Goal: Task Accomplishment & Management: Complete application form

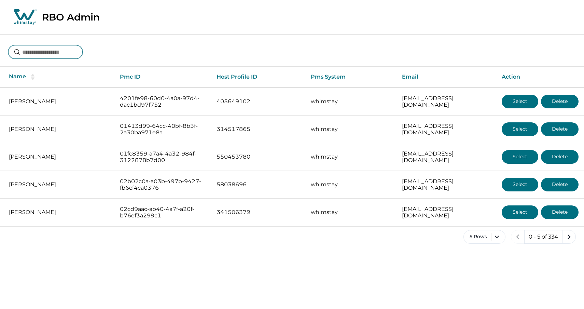
click at [72, 51] on input at bounding box center [45, 52] width 74 height 14
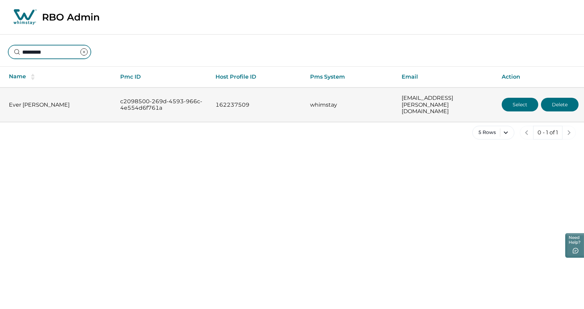
type input "*********"
click at [513, 98] on button "Select" at bounding box center [519, 105] width 37 height 14
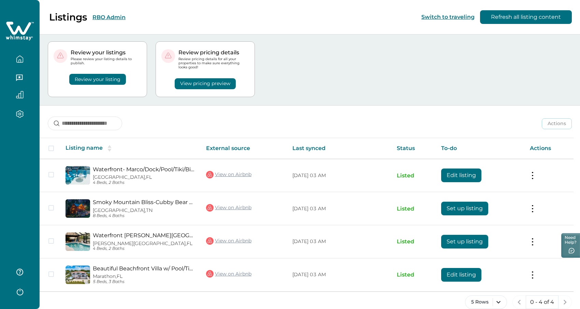
scroll to position [22, 0]
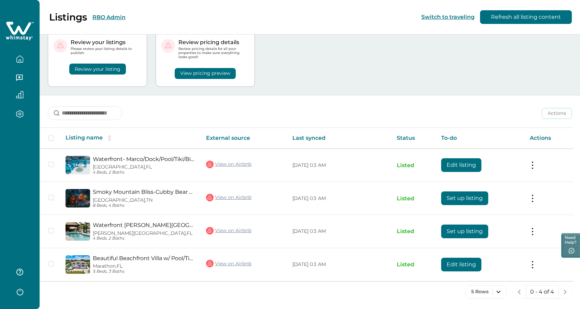
click at [480, 62] on div "Review your listings Please review your listing details to publish. Review your…" at bounding box center [310, 59] width 524 height 72
click at [113, 14] on button "RBO Admin" at bounding box center [109, 17] width 33 height 6
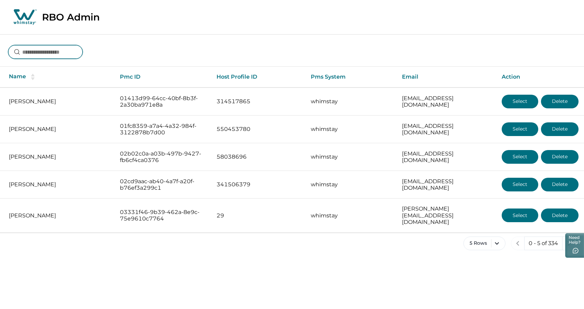
click at [55, 53] on input at bounding box center [45, 52] width 74 height 14
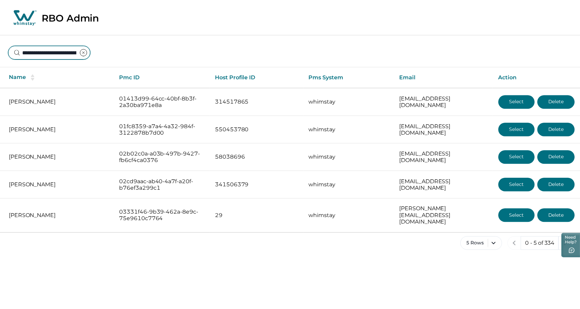
scroll to position [0, 52]
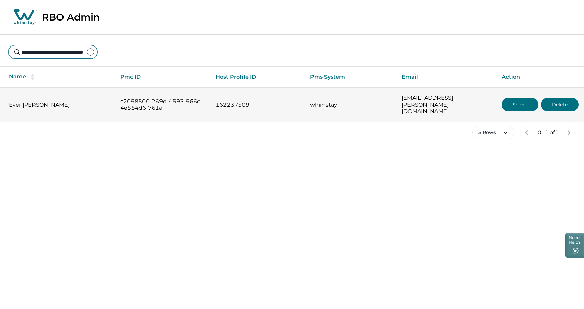
type input "**********"
click at [521, 103] on button "Select" at bounding box center [519, 105] width 37 height 14
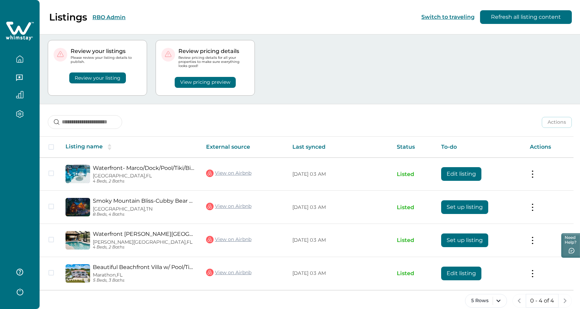
scroll to position [10, 0]
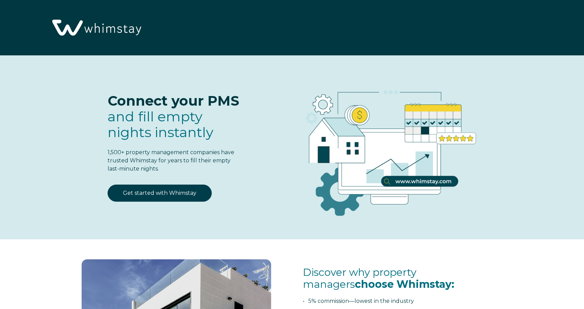
select select "Standard"
click at [167, 190] on link "Get started with Whimstay" at bounding box center [160, 192] width 104 height 17
select select "Standard"
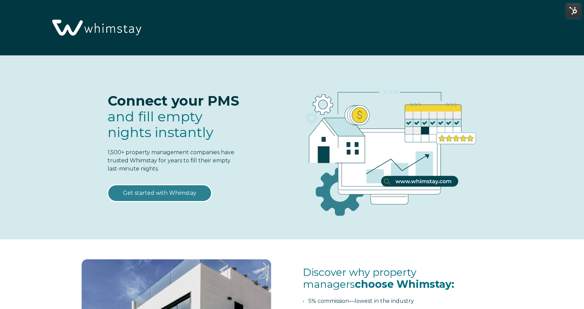
click at [160, 193] on link "Get started with Whimstay" at bounding box center [160, 192] width 104 height 17
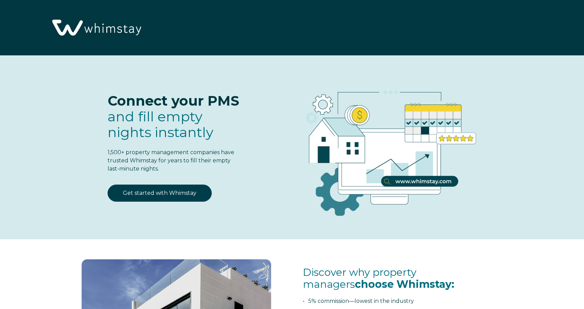
scroll to position [870, 0]
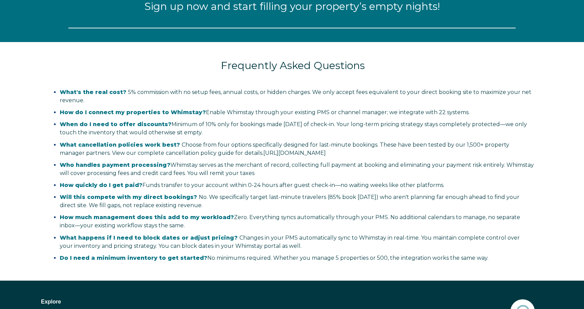
select select "Standard"
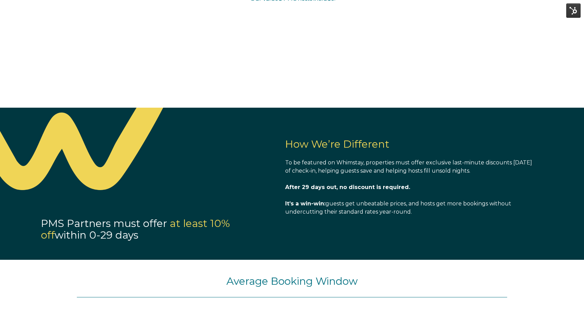
scroll to position [0, 0]
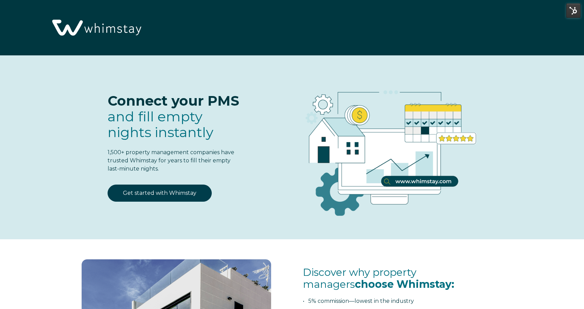
select select "Standard"
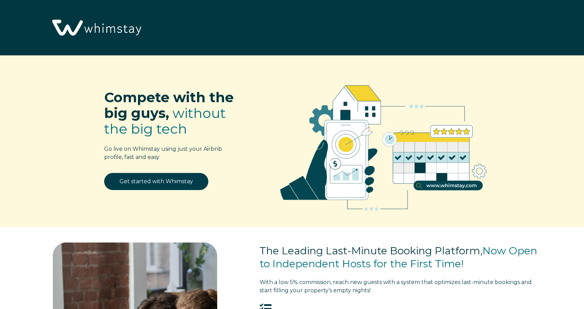
select select "US"
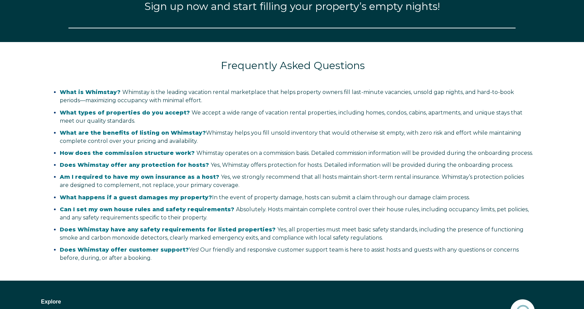
select select "US"
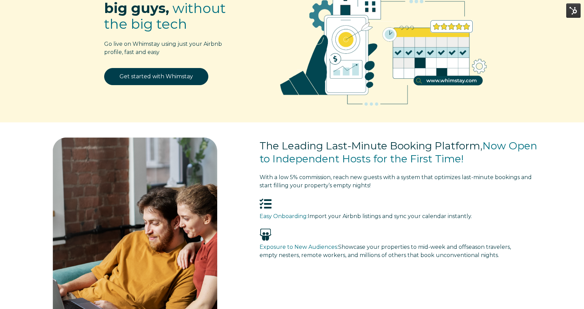
scroll to position [99, 0]
